Goal: Use online tool/utility: Utilize a website feature to perform a specific function

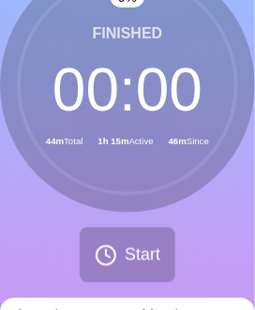
scroll to position [103, 0]
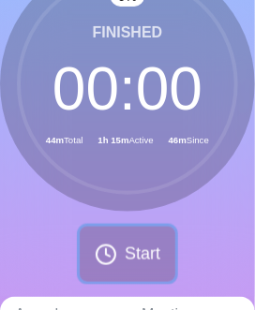
click at [145, 245] on span "Start" at bounding box center [143, 254] width 36 height 25
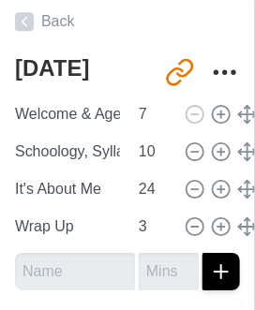
scroll to position [450, 0]
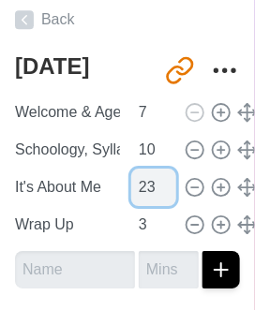
click at [165, 189] on input "23" at bounding box center [153, 187] width 45 height 37
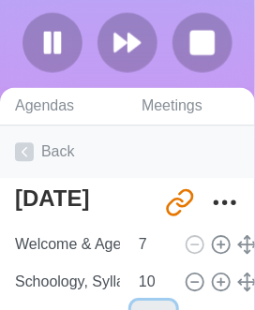
scroll to position [313, 0]
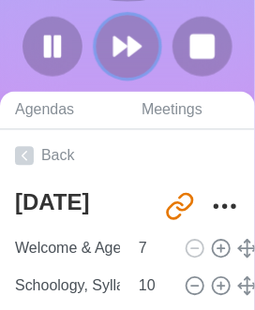
click at [128, 35] on icon at bounding box center [128, 47] width 32 height 32
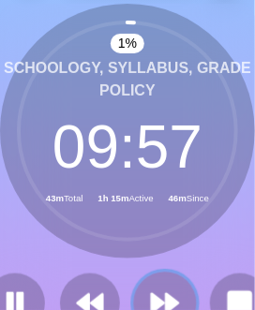
scroll to position [57, 0]
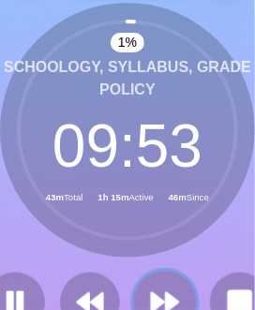
click at [164, 294] on icon at bounding box center [165, 303] width 32 height 32
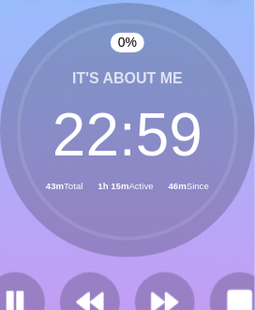
click at [222, 239] on icon at bounding box center [127, 130] width 225 height 225
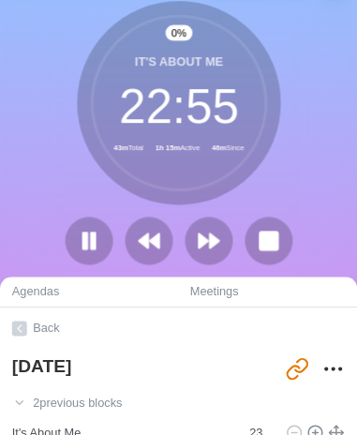
scroll to position [0, 0]
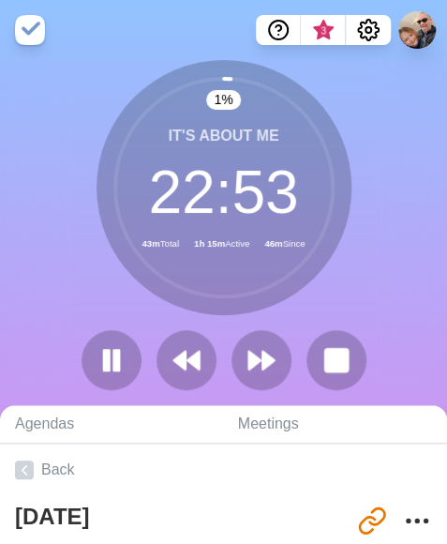
click at [254, 293] on div "1 % It's About Me 22 : 53 43m Total 1h 15m Active 46m Since" at bounding box center [223, 232] width 447 height 345
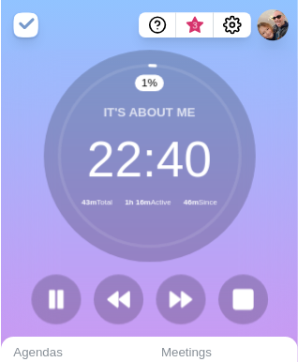
scroll to position [0, 1]
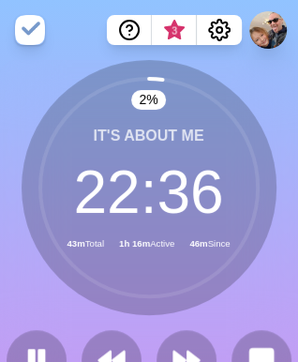
click at [254, 84] on div "It's About Me 22 : 36 43m Total 1h 16m Active 46m Since" at bounding box center [149, 187] width 255 height 255
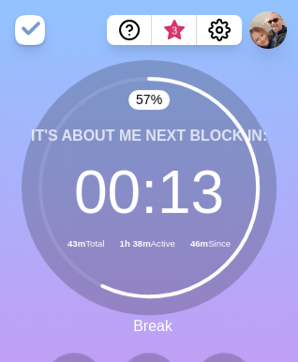
scroll to position [0, 0]
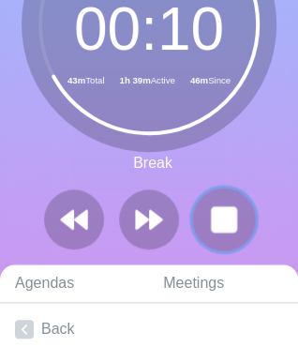
click at [232, 213] on rect at bounding box center [223, 218] width 23 height 23
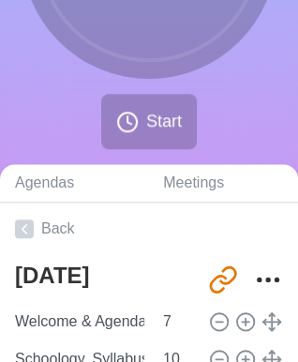
scroll to position [240, 0]
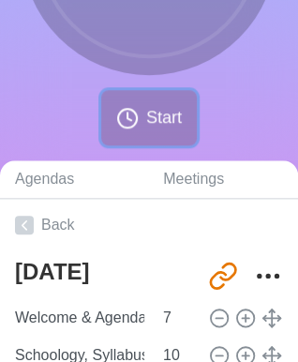
click at [152, 111] on span "Start" at bounding box center [164, 117] width 36 height 25
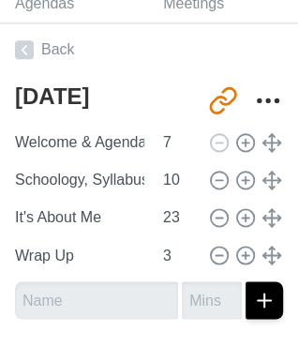
scroll to position [421, 0]
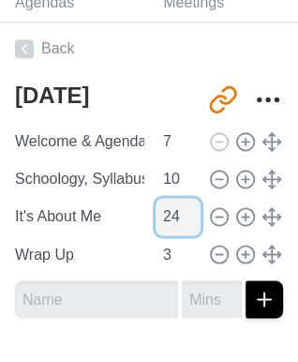
type input "24"
click at [179, 209] on input "24" at bounding box center [178, 216] width 45 height 37
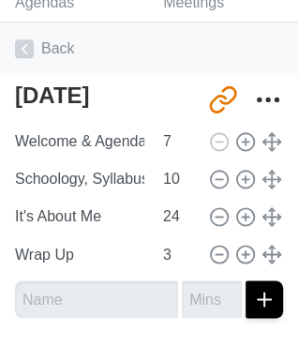
click at [251, 26] on link "Back" at bounding box center [149, 48] width 298 height 52
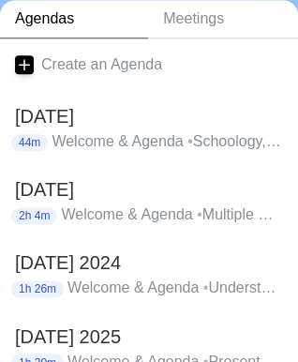
scroll to position [329, 2]
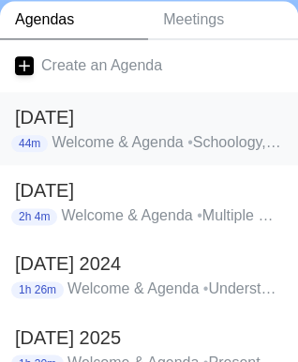
click at [92, 119] on h2 "[DATE]" at bounding box center [149, 117] width 268 height 28
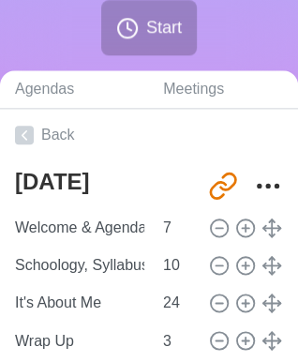
scroll to position [331, 0]
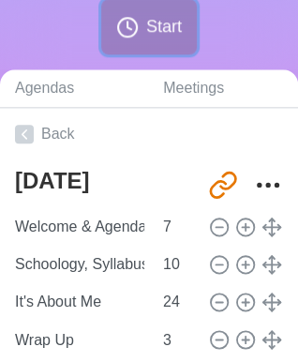
click at [171, 5] on button "Start" at bounding box center [149, 26] width 96 height 55
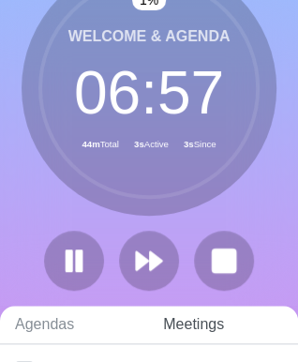
scroll to position [0, 0]
